Goal: Information Seeking & Learning: Learn about a topic

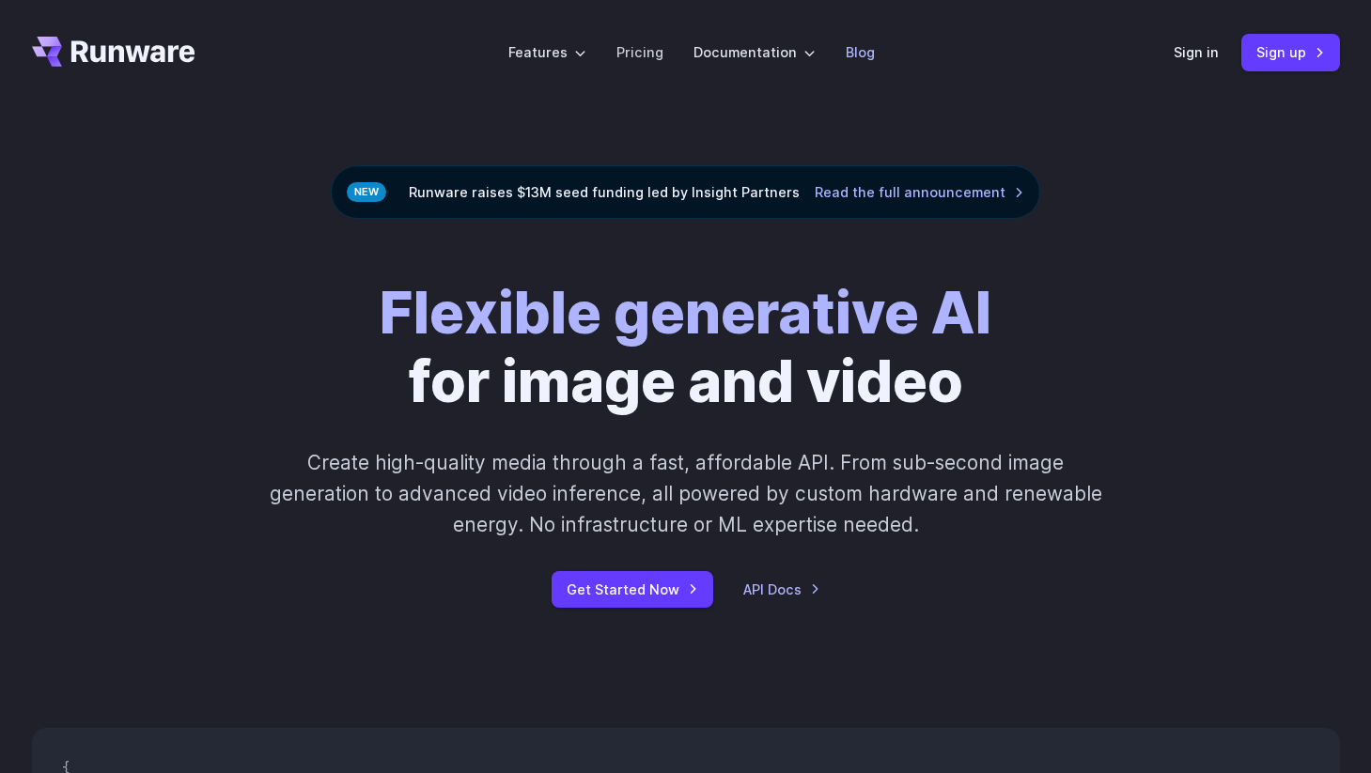
click at [868, 57] on link "Blog" at bounding box center [860, 52] width 29 height 22
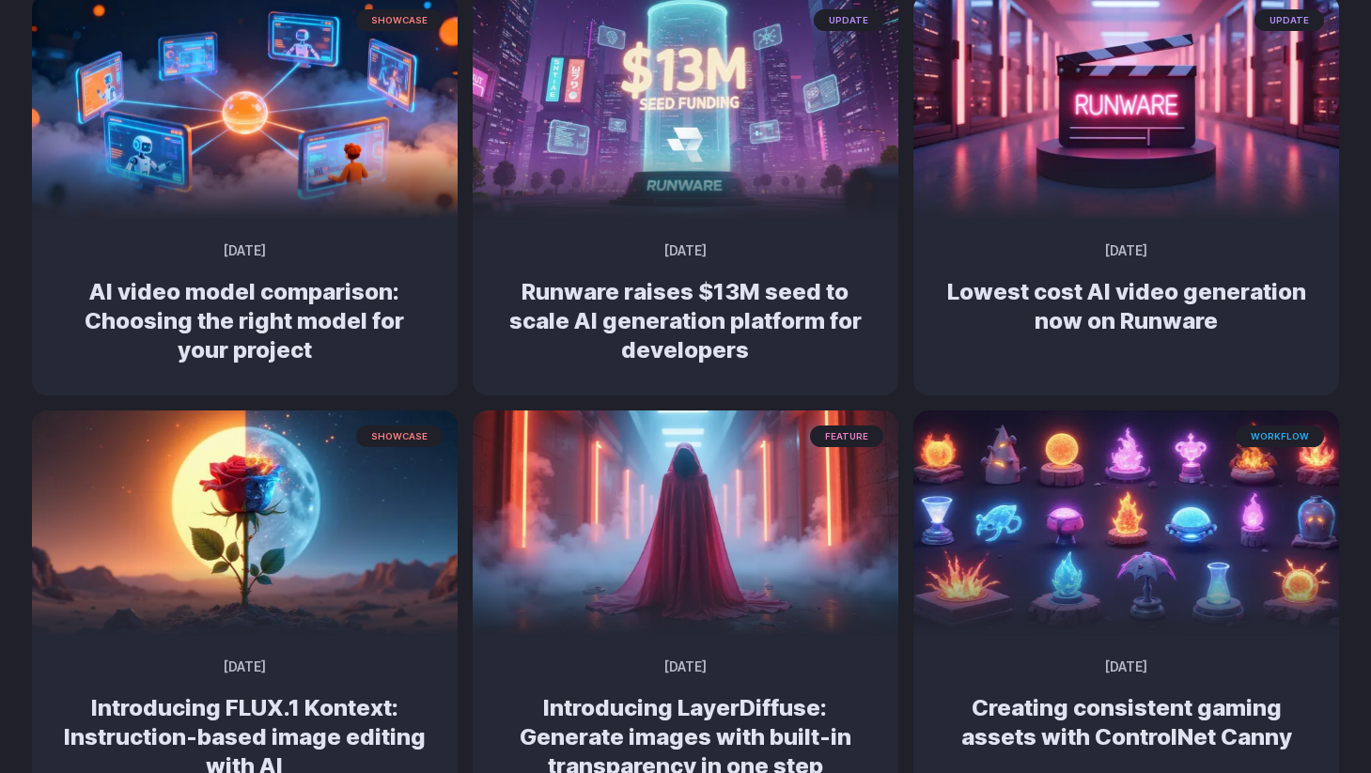
scroll to position [287, 0]
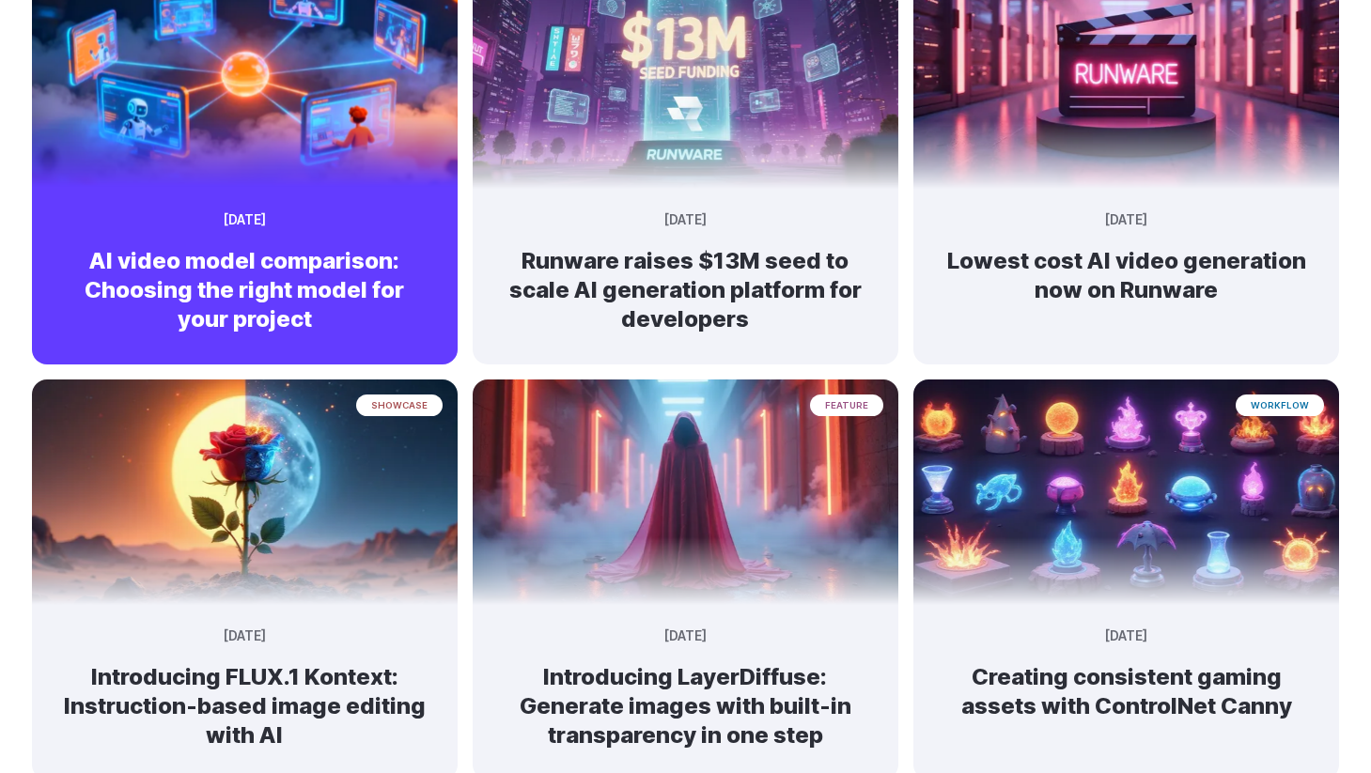
click at [367, 272] on h2 "AI video model comparison: Choosing the right model for your project" at bounding box center [245, 290] width 366 height 88
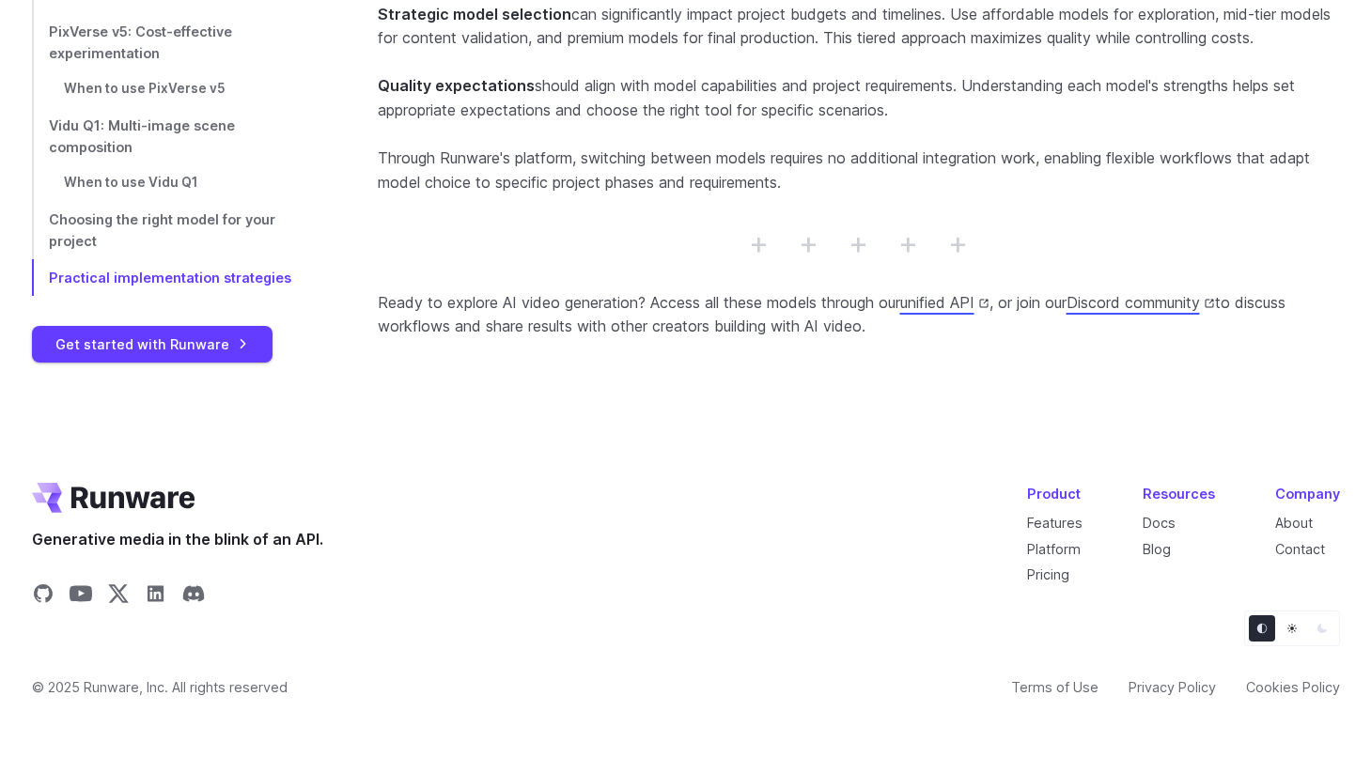
scroll to position [14098, 0]
